Goal: Information Seeking & Learning: Find specific page/section

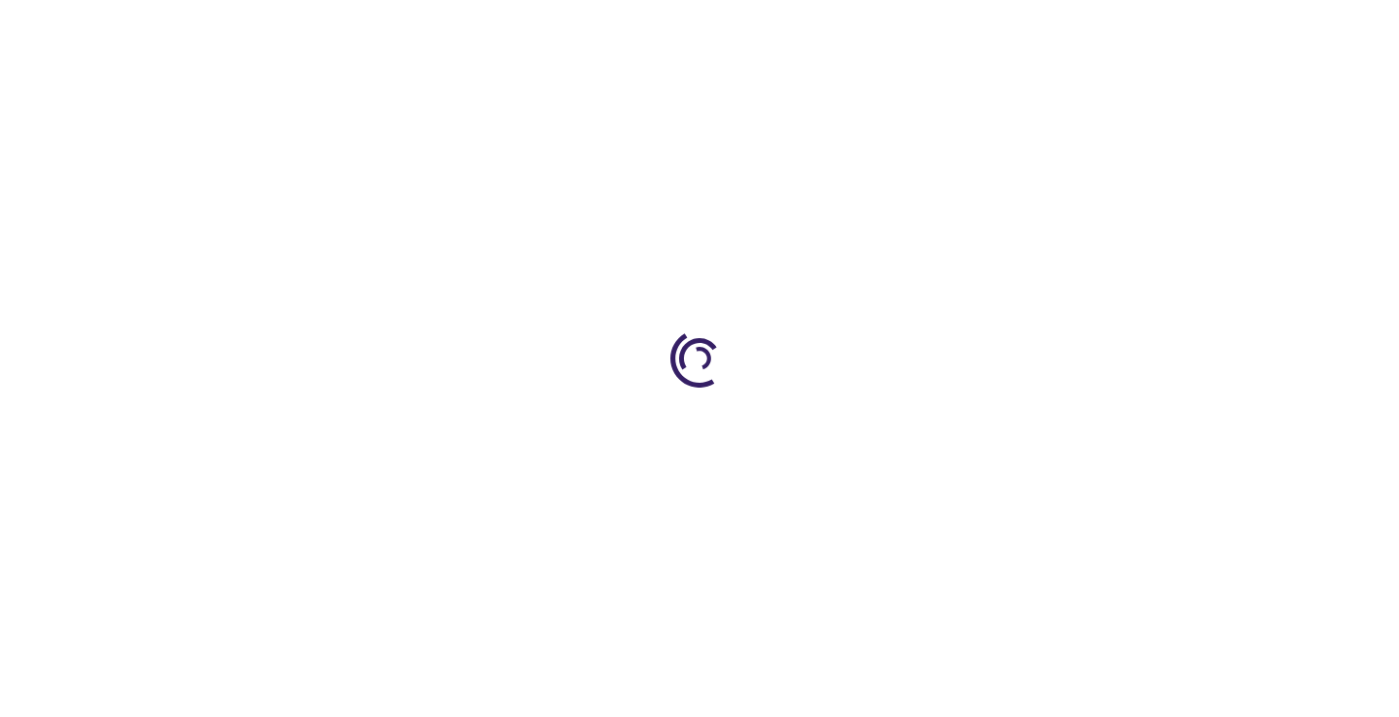
type input "0"
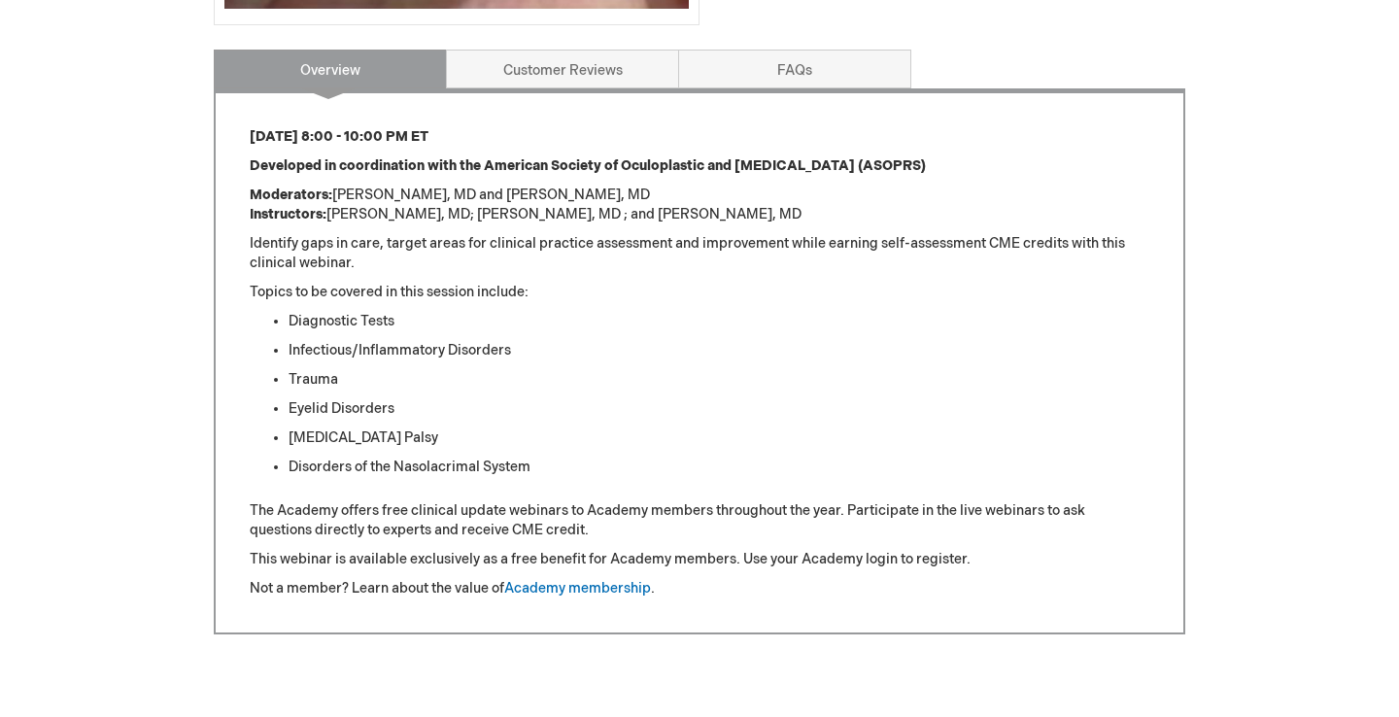
scroll to position [756, 0]
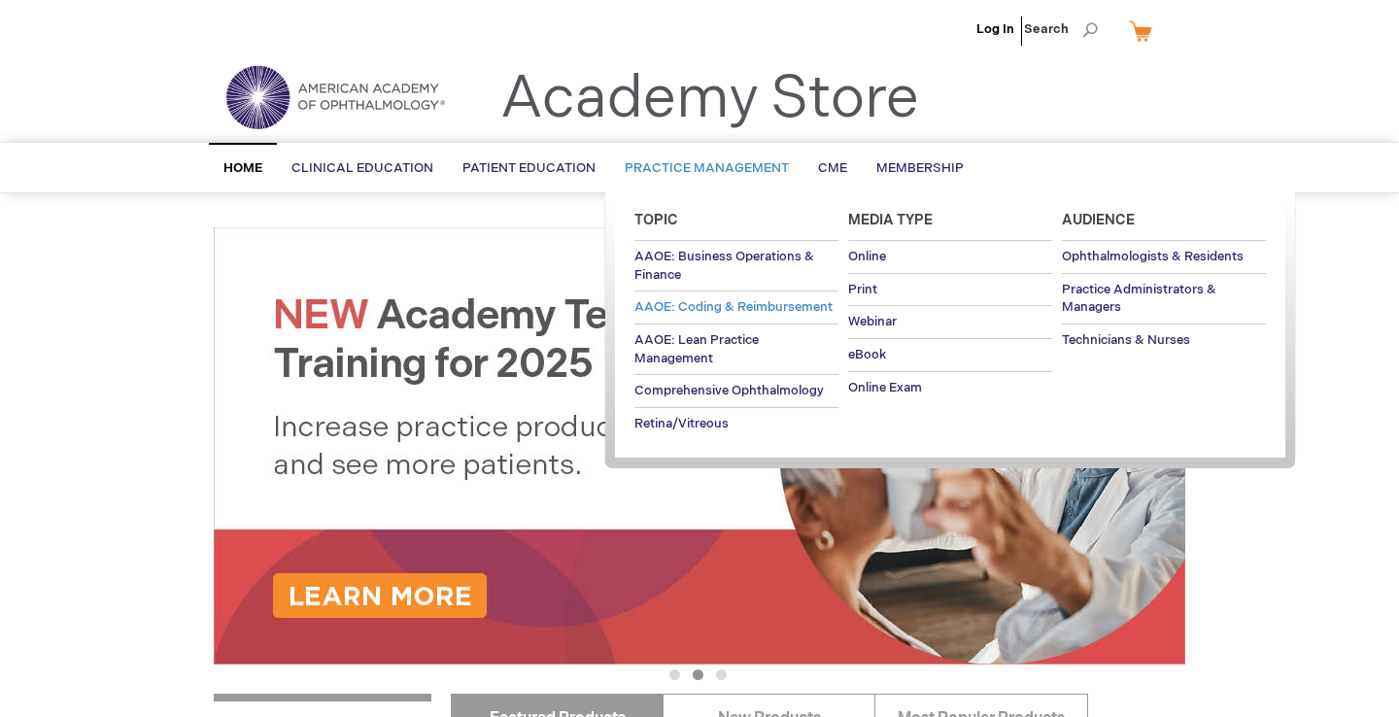
click at [793, 301] on span "AAOE: Coding & Reimbursement" at bounding box center [734, 307] width 198 height 16
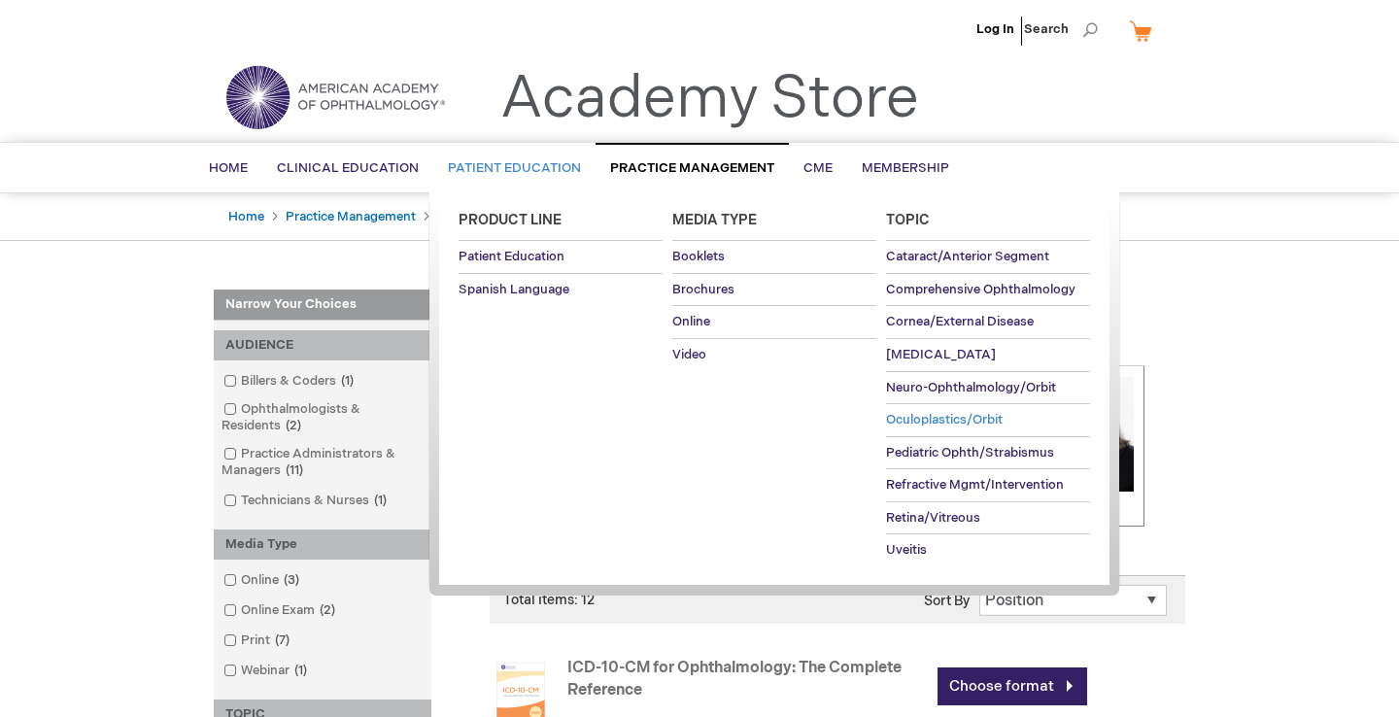
click at [931, 417] on span "Oculoplastics/Orbit" at bounding box center [944, 420] width 117 height 16
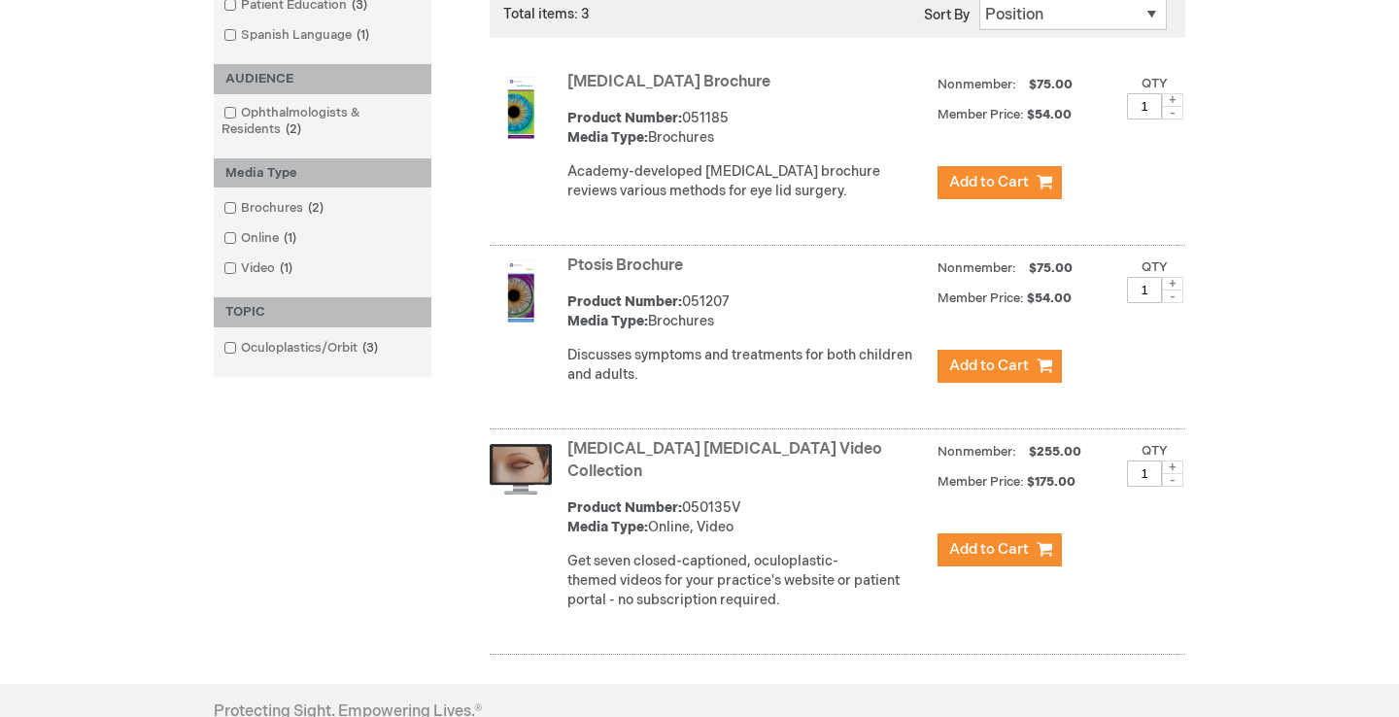
scroll to position [374, 0]
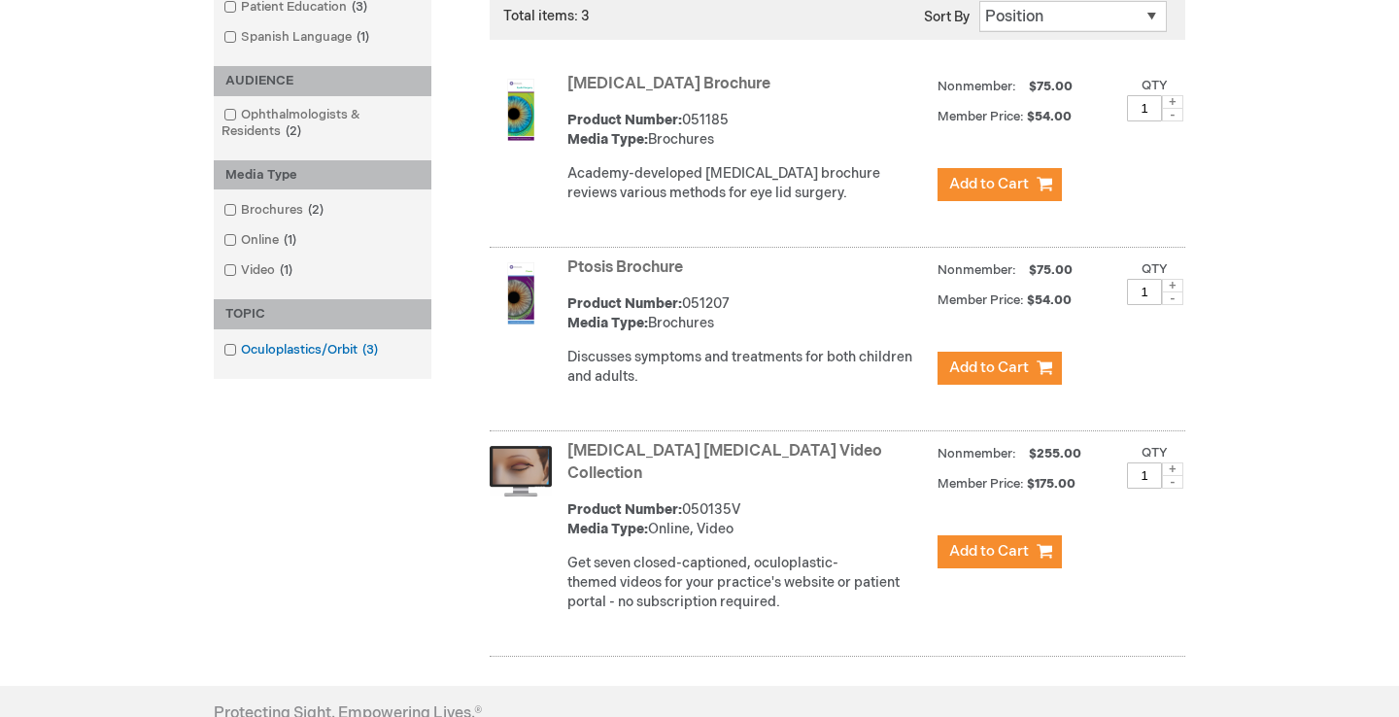
click at [323, 346] on link "Oculoplastics/Orbit 3 items" at bounding box center [302, 350] width 167 height 18
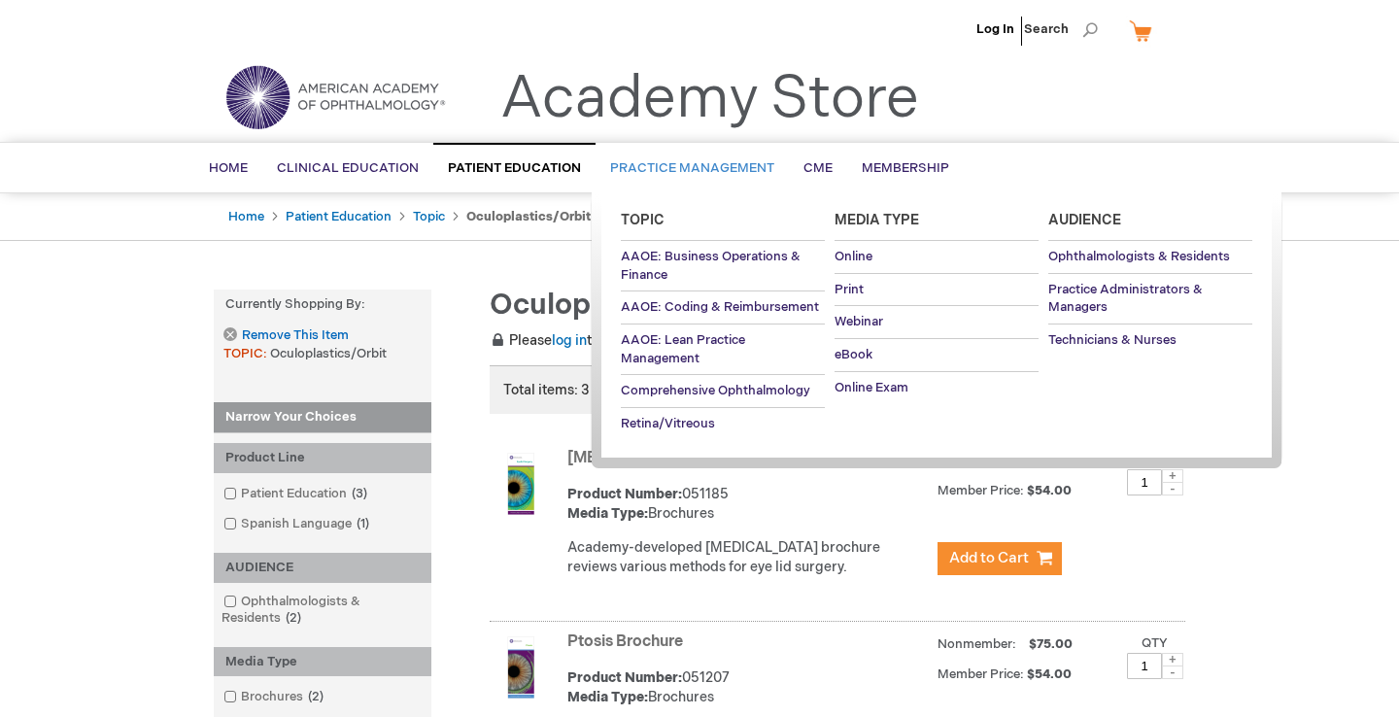
click at [683, 170] on span "Practice Management" at bounding box center [692, 168] width 164 height 16
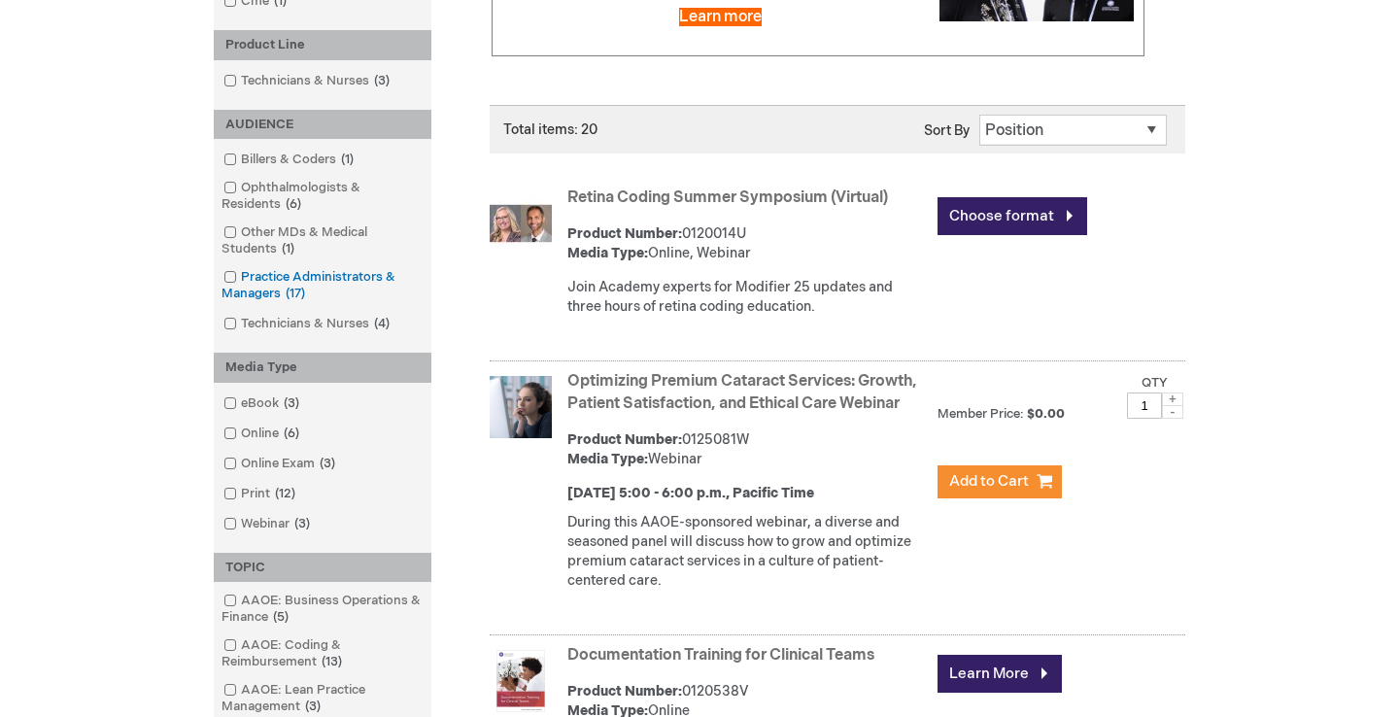
scroll to position [471, 0]
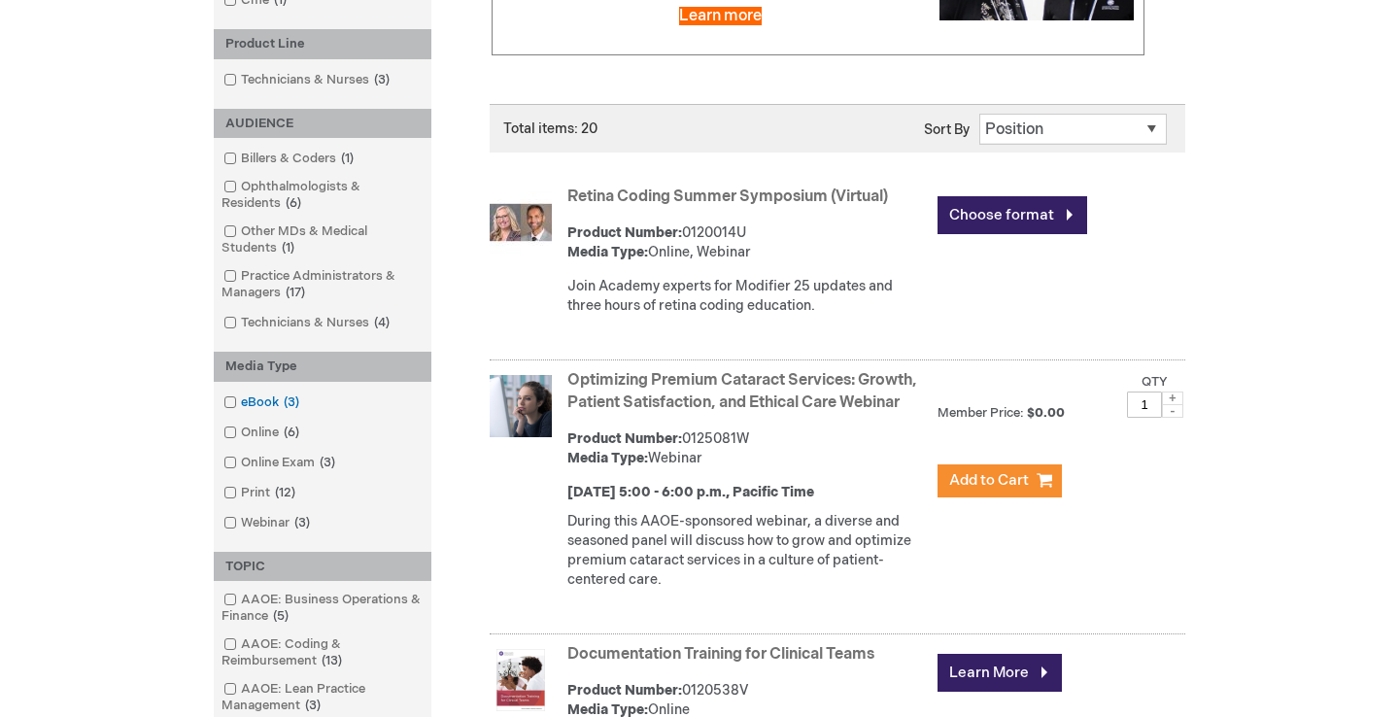
click at [269, 398] on link "eBook 3 items" at bounding box center [263, 403] width 88 height 18
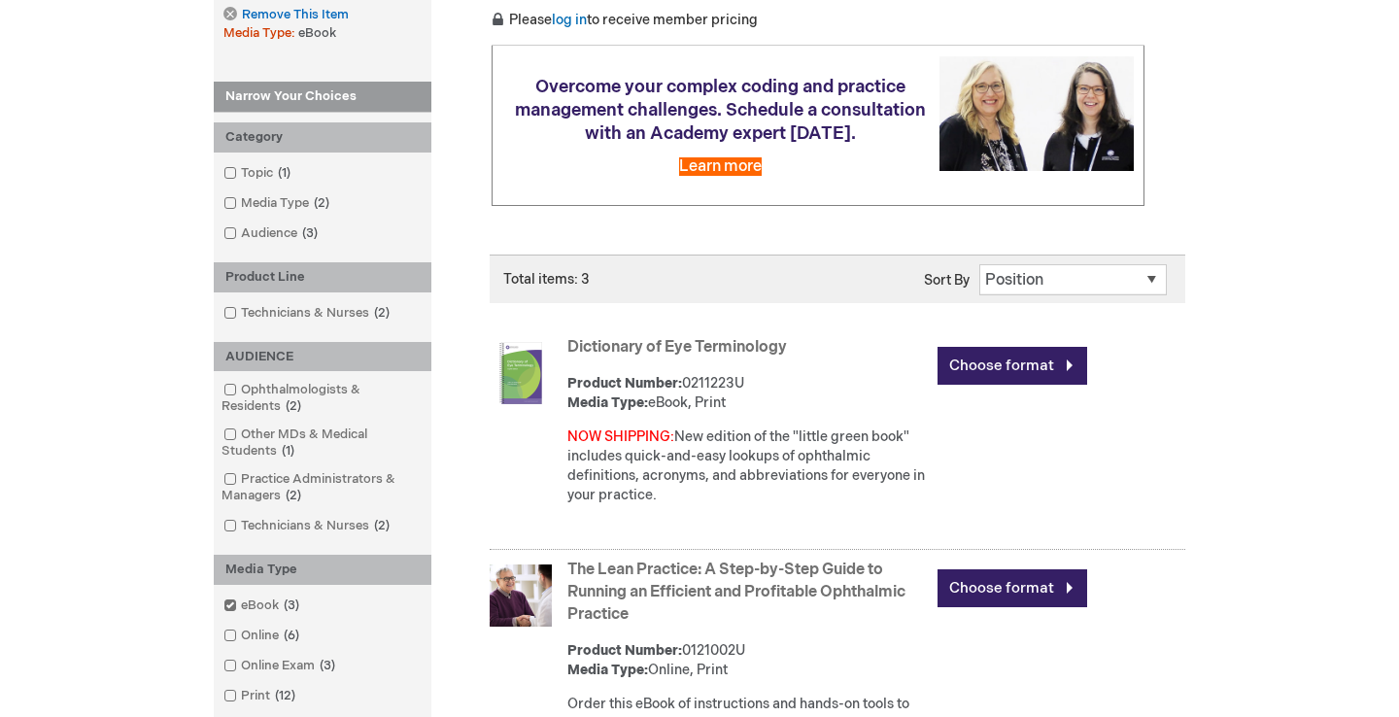
scroll to position [319, 0]
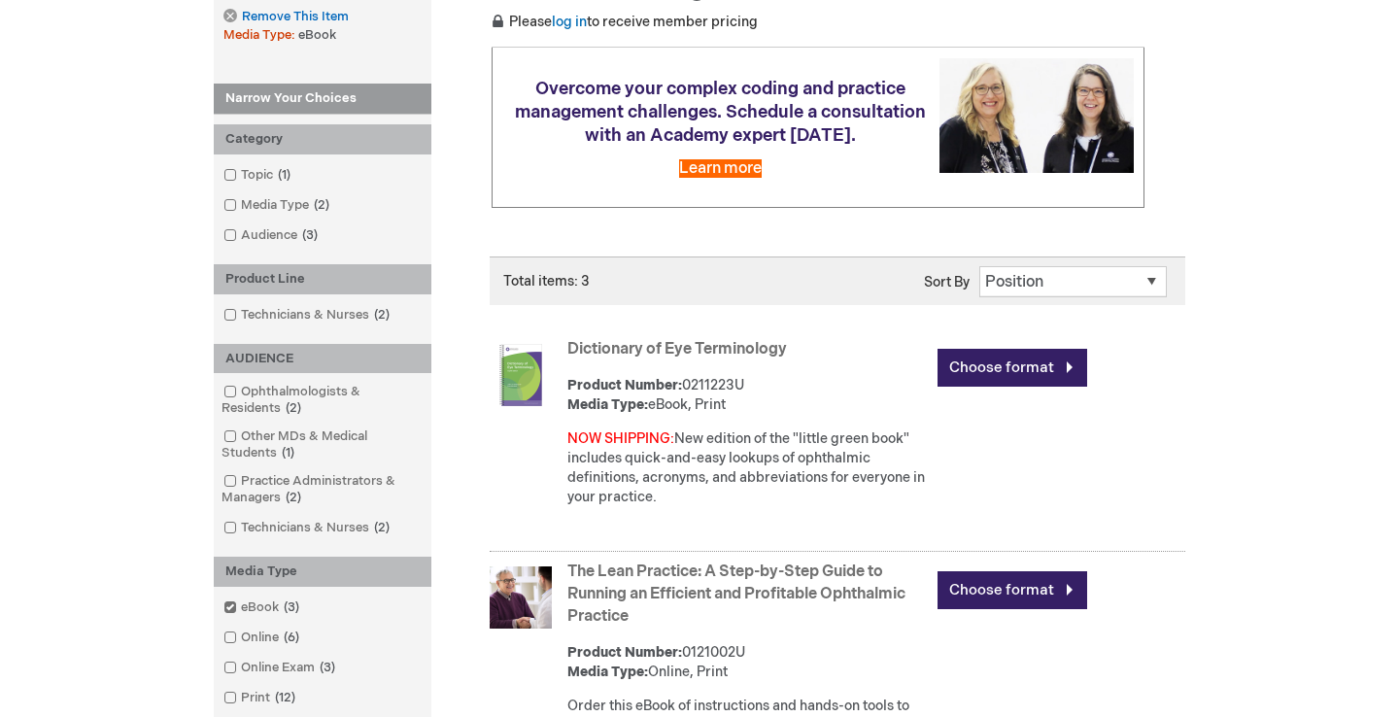
scroll to position [471, 0]
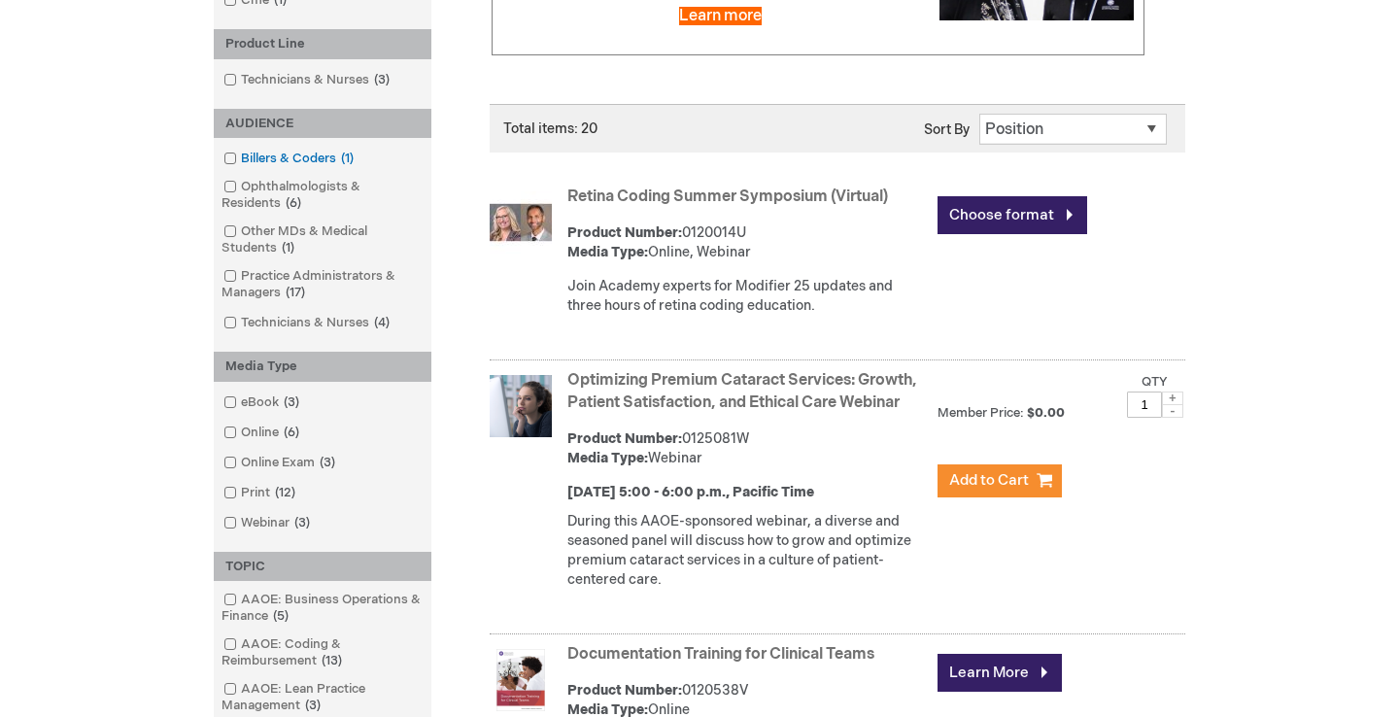
click at [302, 154] on link "Billers & Coders 1 item" at bounding box center [290, 159] width 143 height 18
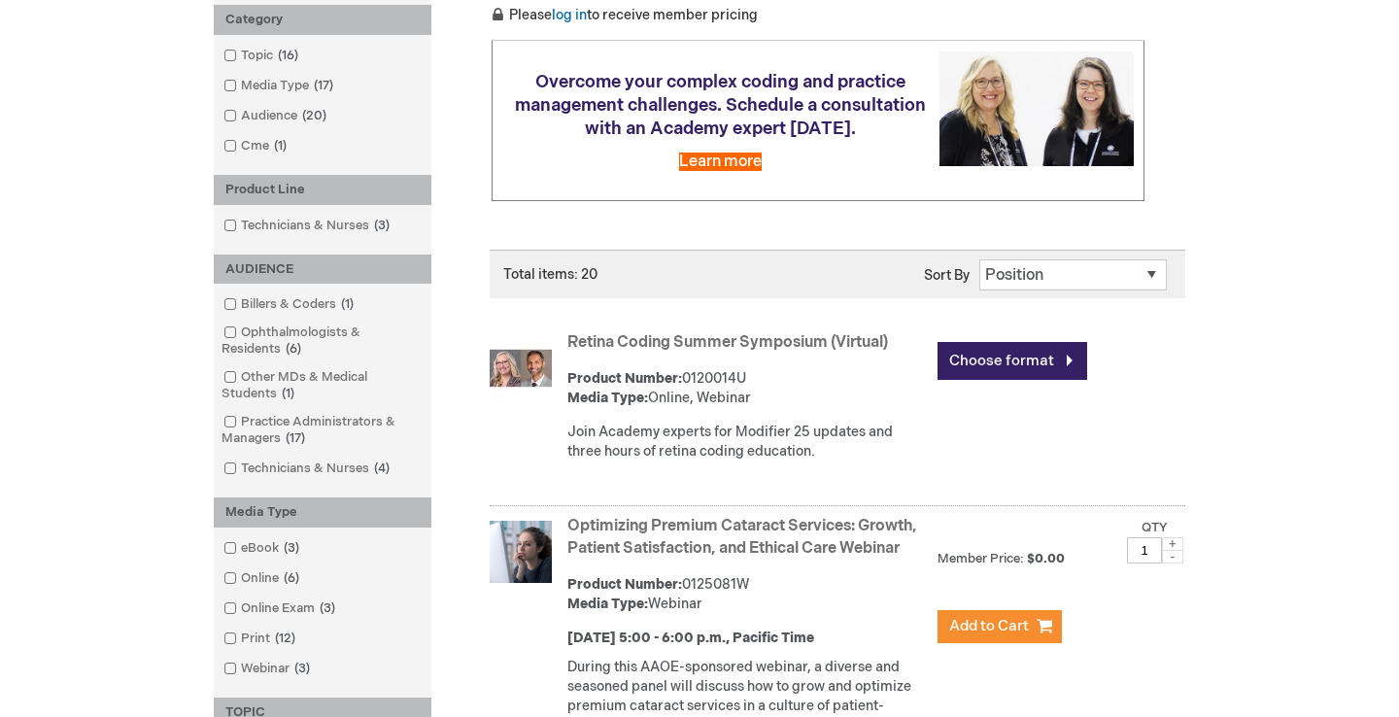
scroll to position [318, 0]
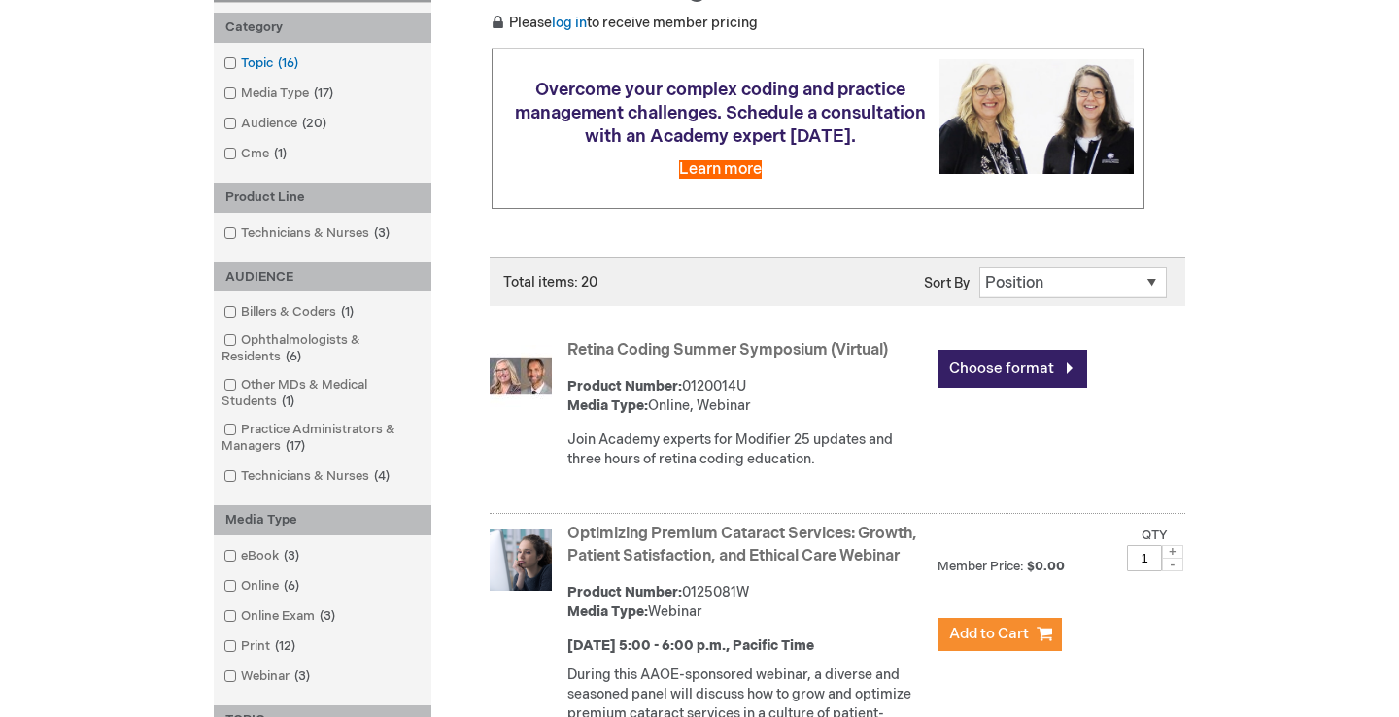
click at [239, 54] on link "Topic 16 items" at bounding box center [262, 63] width 87 height 18
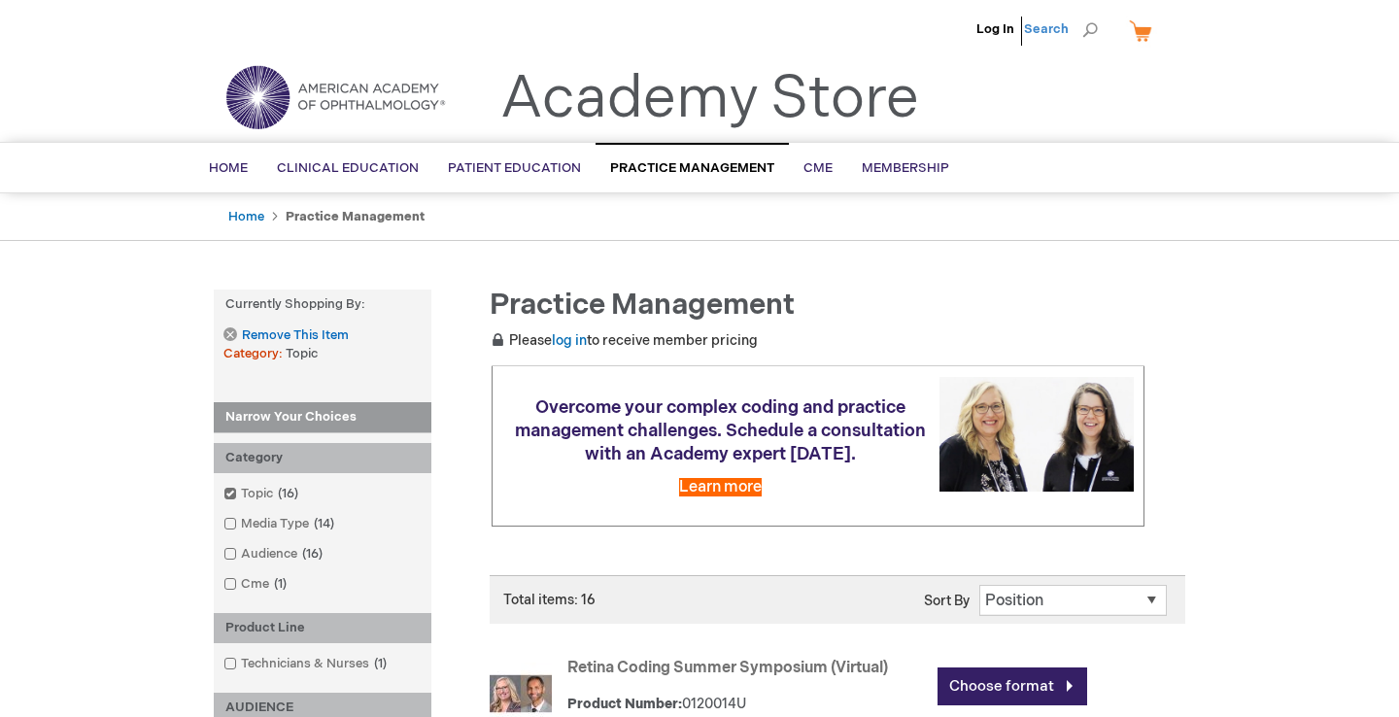
click at [1037, 26] on span "Search" at bounding box center [1061, 29] width 74 height 39
type input "oculoplastic coding"
click at [1090, 30] on button "Search" at bounding box center [1091, 30] width 16 height 31
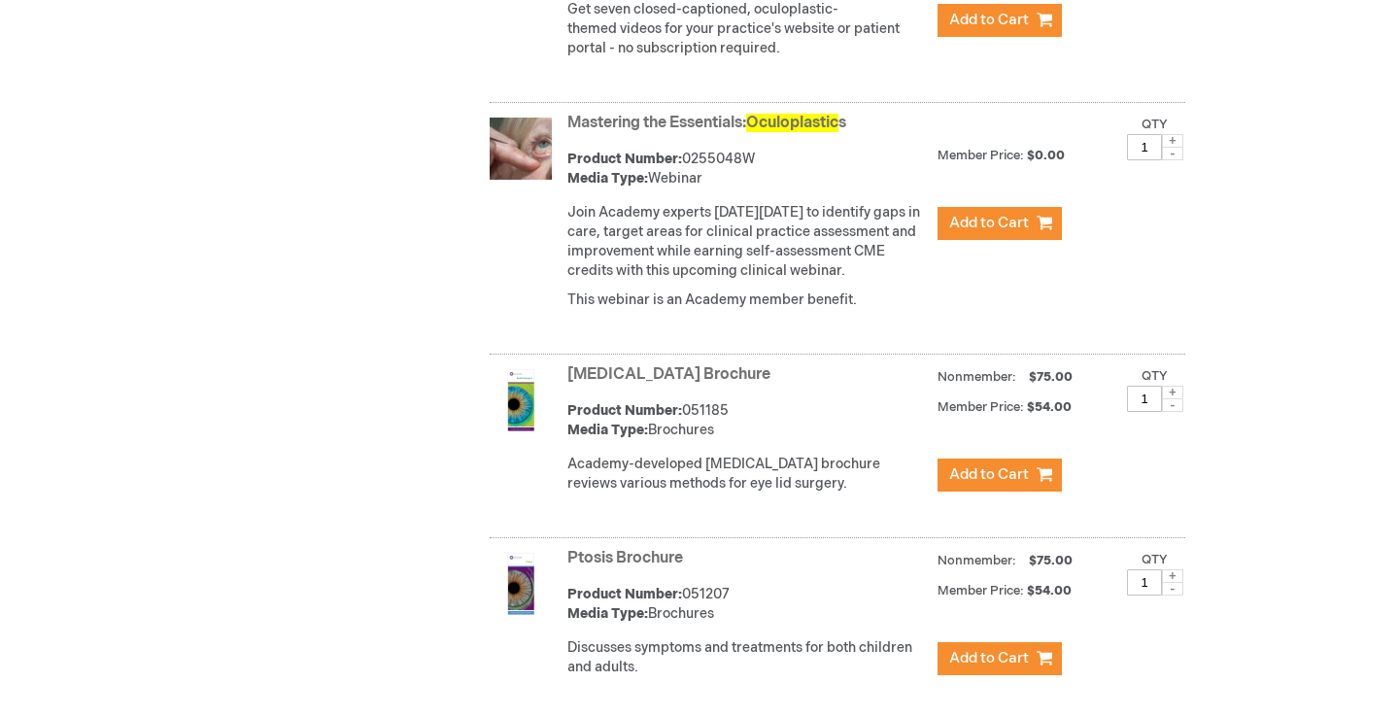
scroll to position [1090, 0]
